Goal: Communication & Community: Ask a question

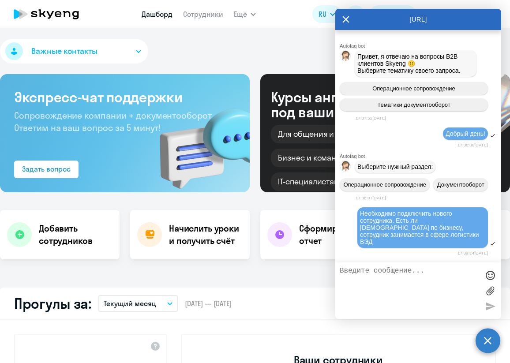
select select "30"
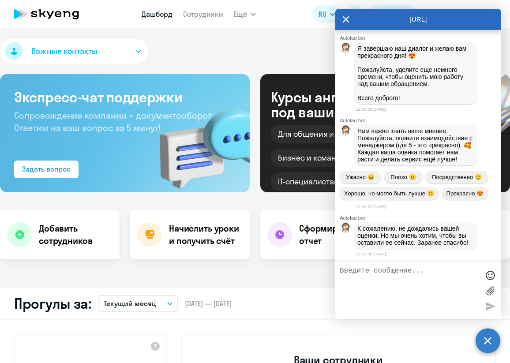
click at [227, 276] on div "Важные контакты Экспресс-чат поддержки Сопровождение компании + документооборот…" at bounding box center [255, 195] width 510 height 335
click at [55, 17] on icon at bounding box center [46, 14] width 78 height 22
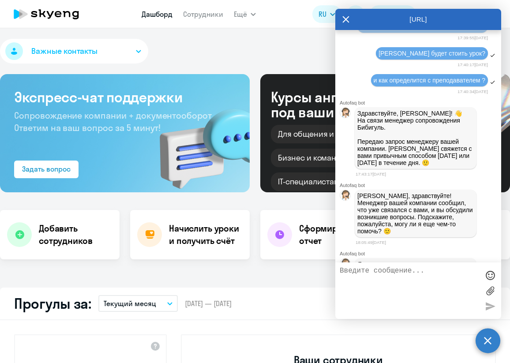
scroll to position [1049, 0]
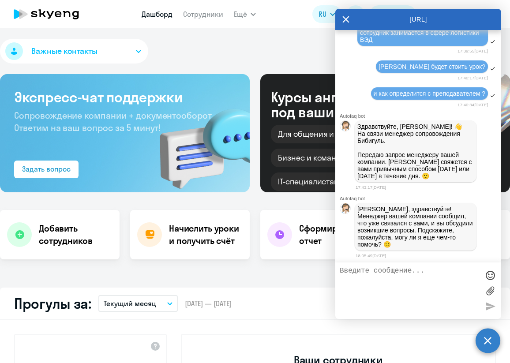
click at [342, 17] on icon at bounding box center [345, 19] width 7 height 21
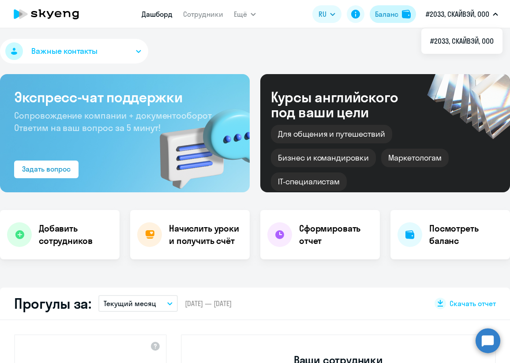
click at [380, 11] on div "Баланс" at bounding box center [386, 14] width 23 height 11
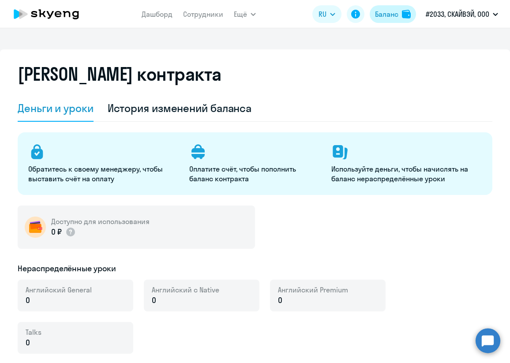
select select "english_adult_not_native_speaker"
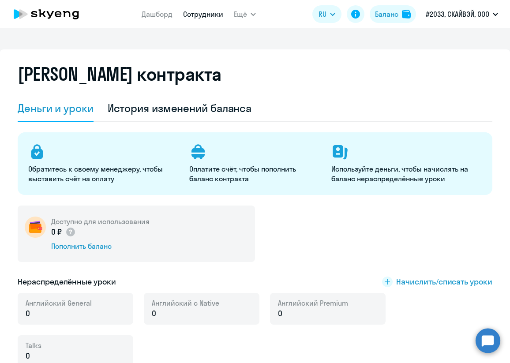
click at [198, 11] on link "Сотрудники" at bounding box center [203, 14] width 40 height 9
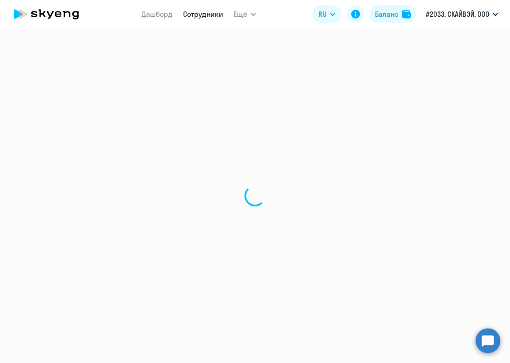
select select "30"
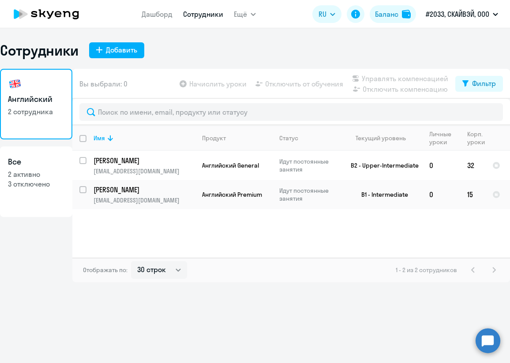
click at [154, 238] on div "Имя Продукт Статус Текущий уровень Личные уроки Корп. уроки [PERSON_NAME] [PERS…" at bounding box center [290, 191] width 437 height 132
click at [486, 343] on circle at bounding box center [487, 340] width 25 height 25
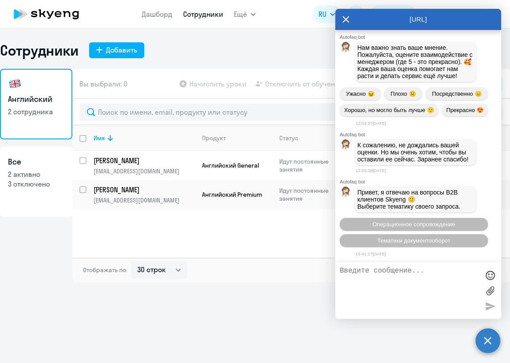
scroll to position [1487, 0]
type textarea "Добрый день!"
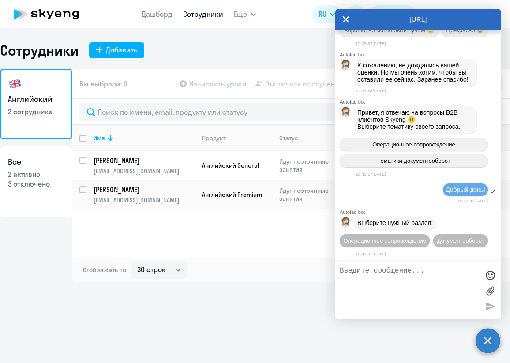
scroll to position [1583, 0]
click at [137, 219] on div "Имя Продукт Статус Текущий уровень Личные уроки Корп. уроки [PERSON_NAME] [PERS…" at bounding box center [290, 191] width 437 height 132
click at [372, 283] on textarea at bounding box center [408, 291] width 139 height 48
click at [426, 237] on span "Операционное сопровождение" at bounding box center [384, 240] width 83 height 7
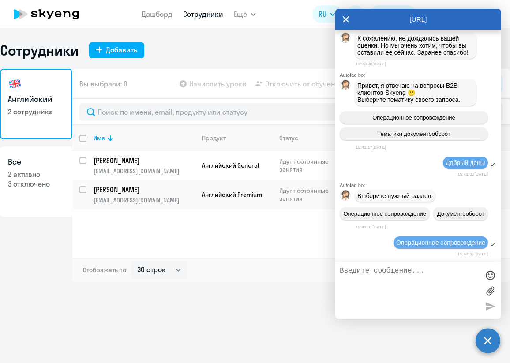
scroll to position [1679, 0]
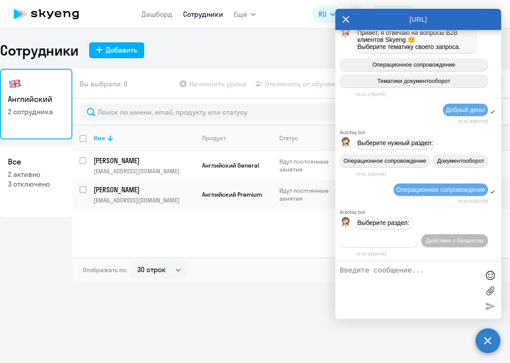
click at [417, 234] on button "Действия по сотрудникам" at bounding box center [378, 240] width 78 height 13
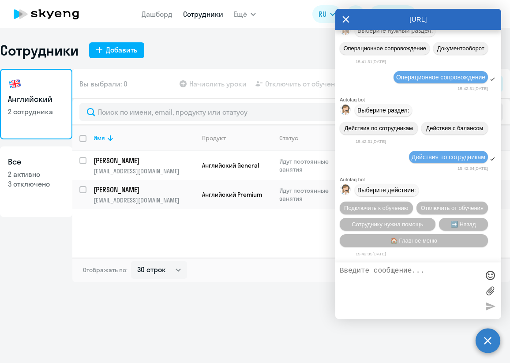
scroll to position [1809, 0]
click at [397, 269] on textarea at bounding box center [408, 291] width 139 height 48
type textarea "оператор"
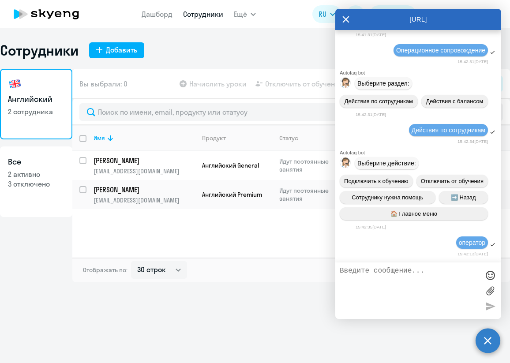
click at [417, 274] on textarea at bounding box center [408, 291] width 139 height 48
paste textarea "я [DATE] отправила заявку на изменение времени но никакого ответа не получила"
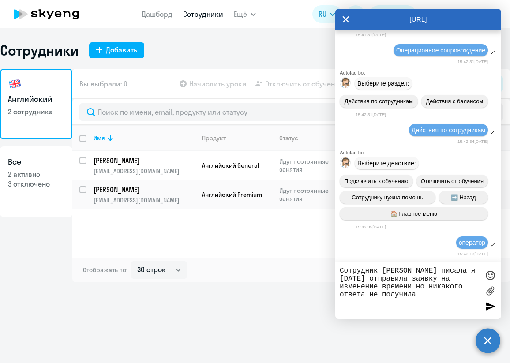
drag, startPoint x: 420, startPoint y: 277, endPoint x: 388, endPoint y: 278, distance: 31.7
click at [388, 278] on textarea "Сотрудник [PERSON_NAME] писала я [DATE] отправила заявку на изменение времени н…" at bounding box center [408, 291] width 139 height 48
click at [458, 287] on textarea "Сотрудник [PERSON_NAME][DATE] отправила заявку на изменение времени но никакого…" at bounding box center [408, 291] width 139 height 48
click at [455, 302] on textarea "Сотрудник [PERSON_NAME][DATE] отправила заявку на изменение времени занятия с п…" at bounding box center [408, 291] width 139 height 48
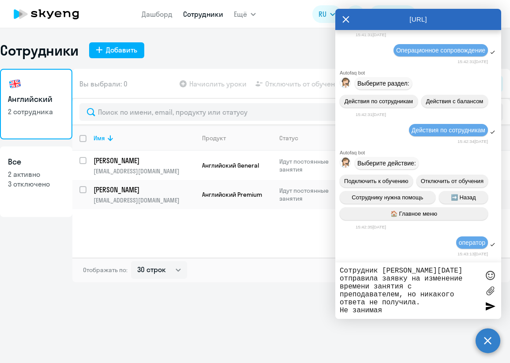
scroll to position [1885, 0]
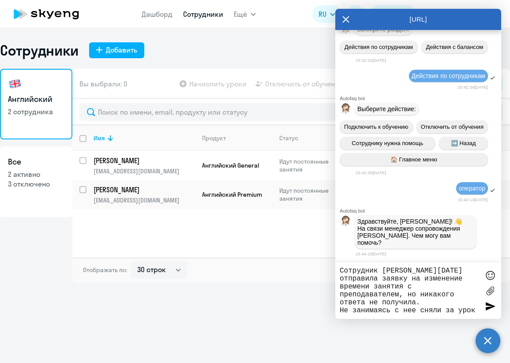
type textarea "Сотрудник [PERSON_NAME][DATE] отправила заявку на изменение времени занятия с п…"
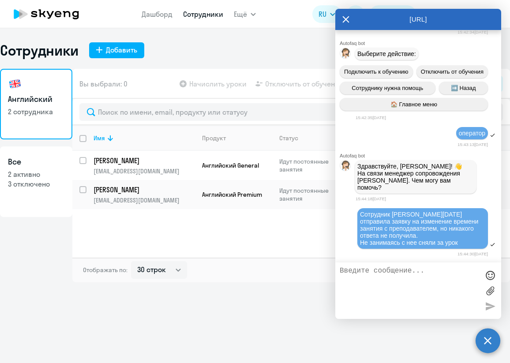
scroll to position [1947, 0]
type textarea "П"
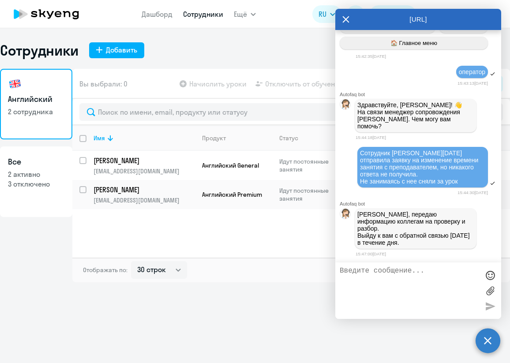
click at [114, 238] on div "Имя Продукт Статус Текущий уровень Личные уроки Корп. уроки [PERSON_NAME] [PERS…" at bounding box center [290, 191] width 437 height 132
